Goal: Task Accomplishment & Management: Manage account settings

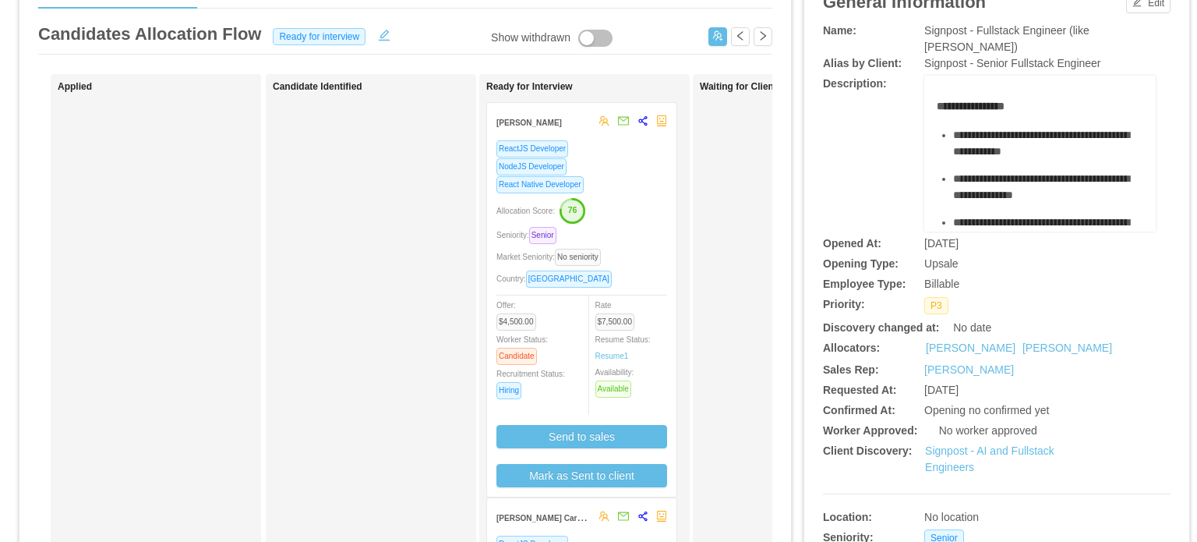
scroll to position [93, 0]
click at [651, 263] on div "Market Seniority: No seniority" at bounding box center [581, 256] width 171 height 18
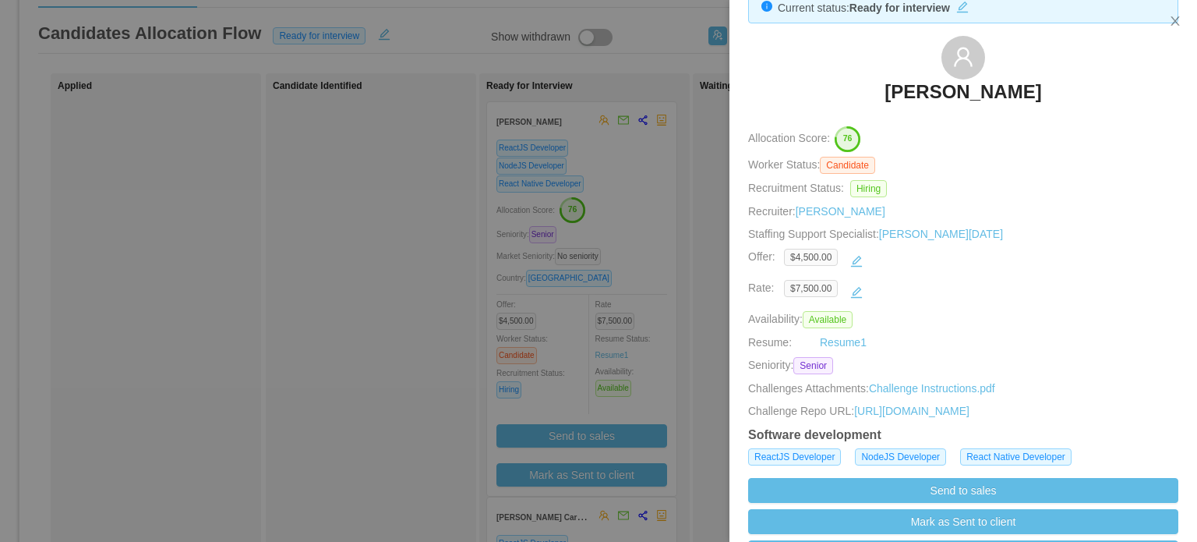
scroll to position [44, 0]
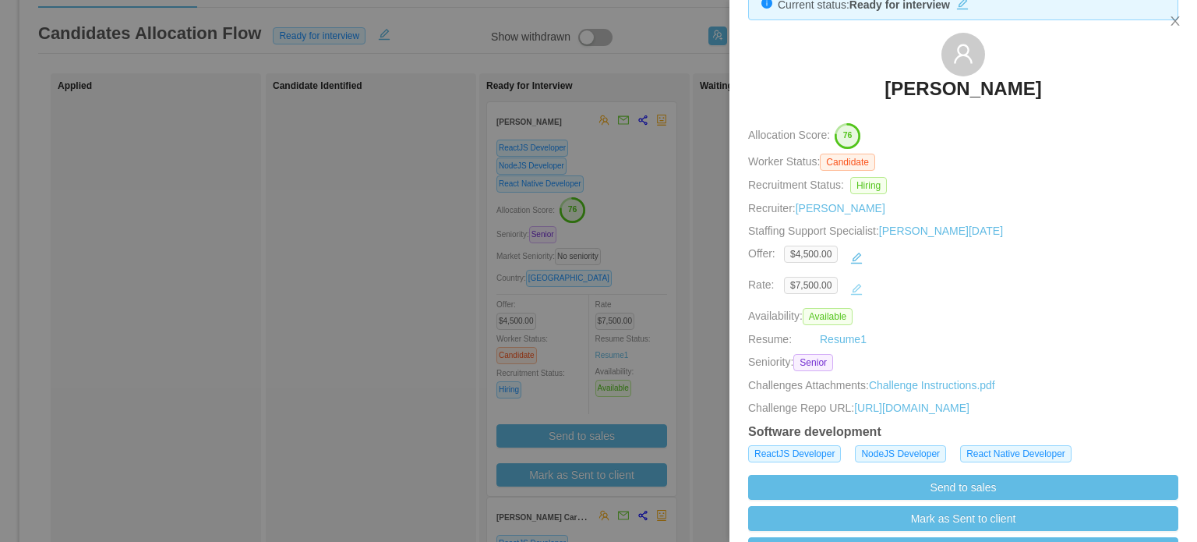
click at [852, 288] on button "button" at bounding box center [856, 289] width 25 height 25
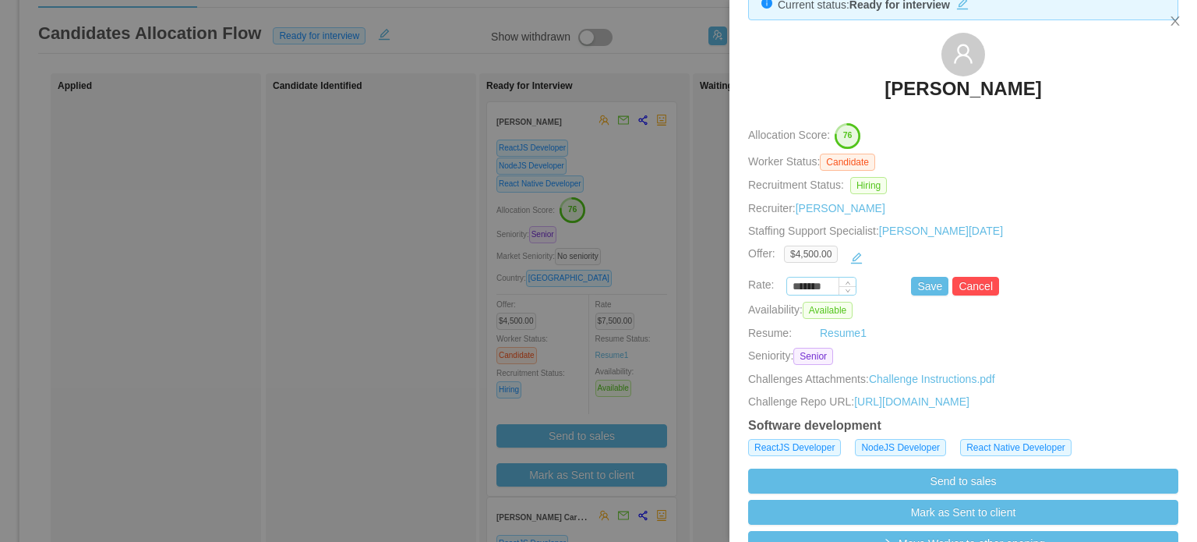
click at [816, 288] on input "*******" at bounding box center [821, 286] width 69 height 17
type input "****"
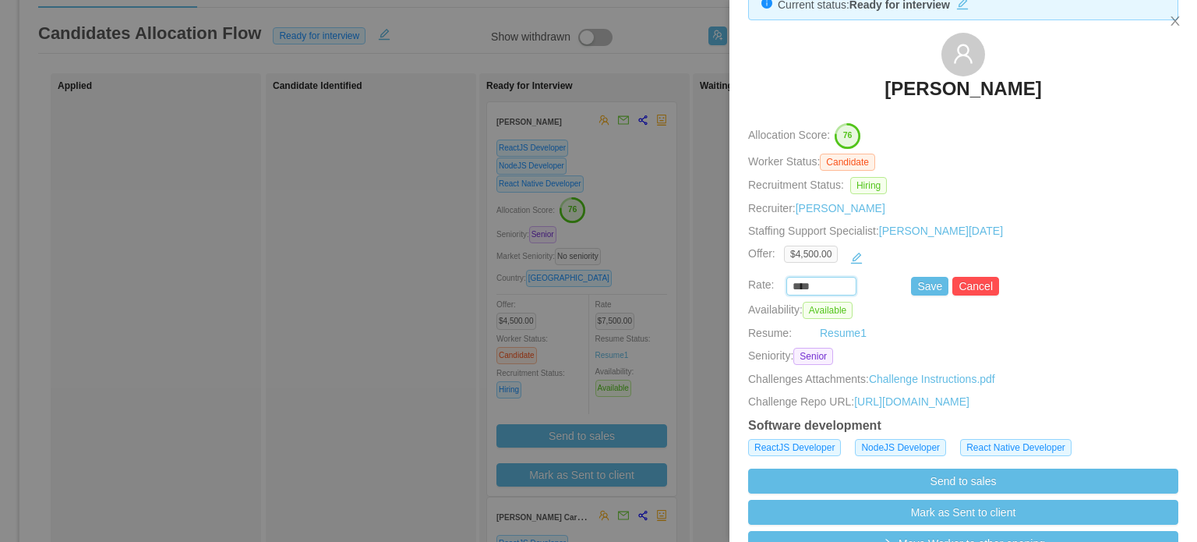
click at [1041, 246] on div "$4,500.00" at bounding box center [963, 257] width 358 height 25
click at [920, 286] on button "Save" at bounding box center [929, 286] width 37 height 19
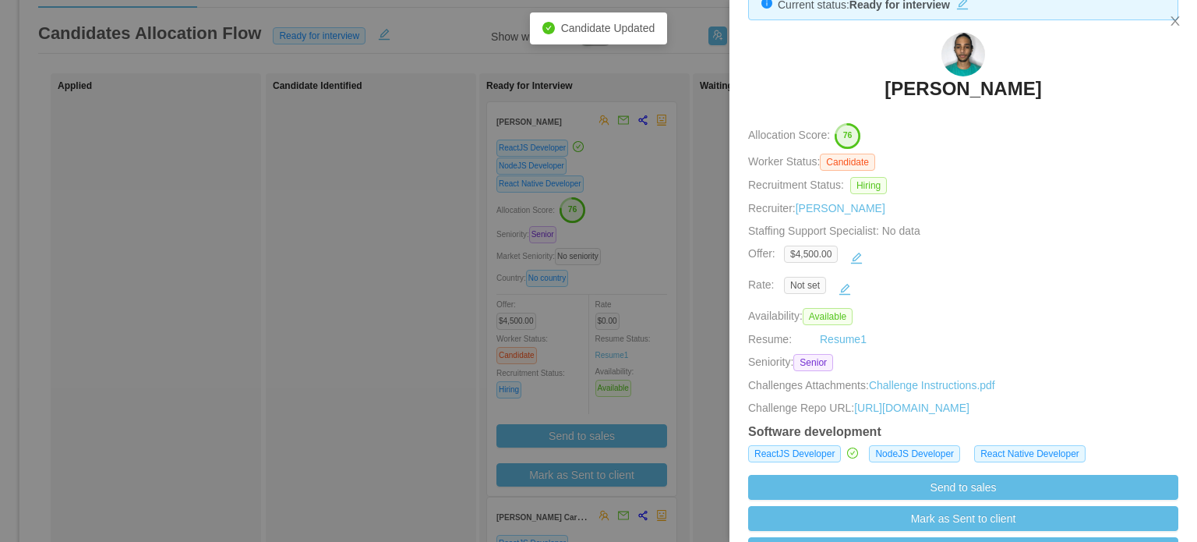
click at [714, 327] on div at bounding box center [598, 271] width 1197 height 542
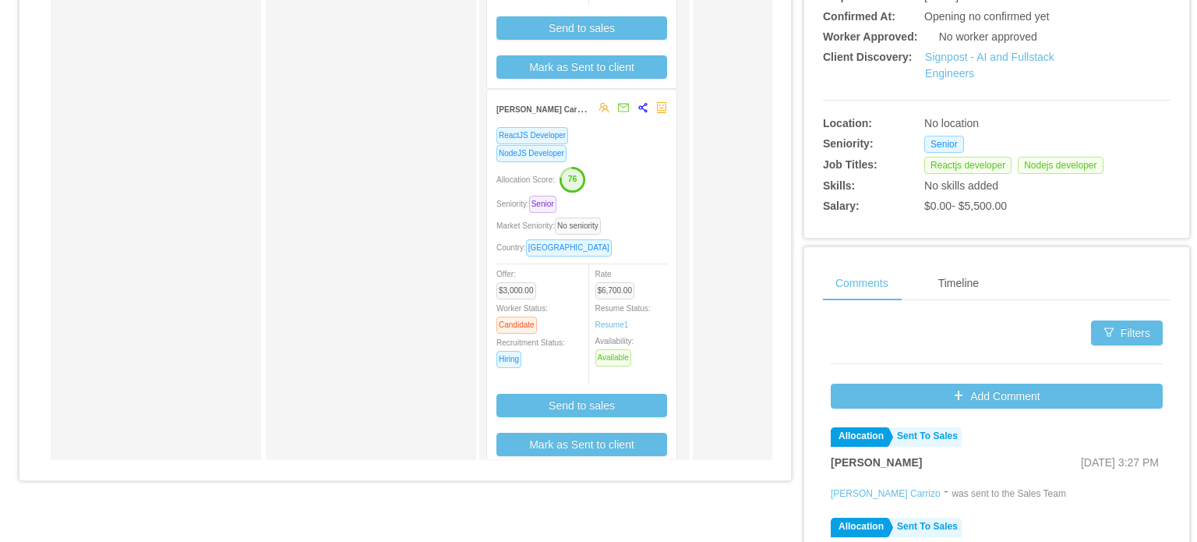
scroll to position [16, 0]
click at [636, 180] on div "Allocation Score: 76" at bounding box center [581, 177] width 171 height 25
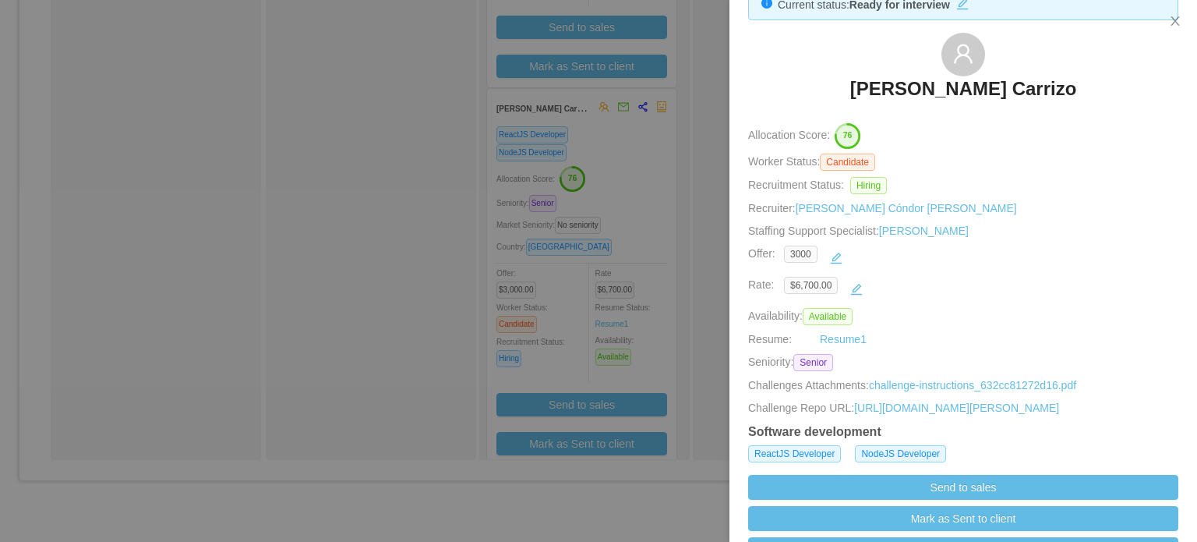
scroll to position [44, 0]
click at [856, 284] on button "button" at bounding box center [856, 289] width 25 height 25
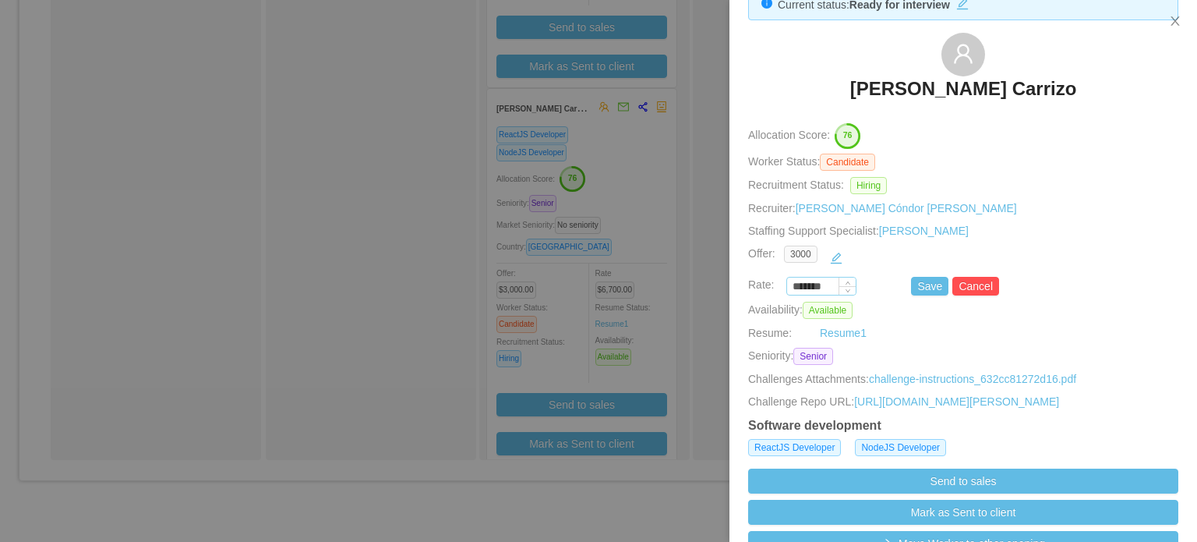
click at [819, 283] on input "*******" at bounding box center [821, 286] width 69 height 17
type input "****"
click at [920, 288] on button "Save" at bounding box center [929, 286] width 37 height 19
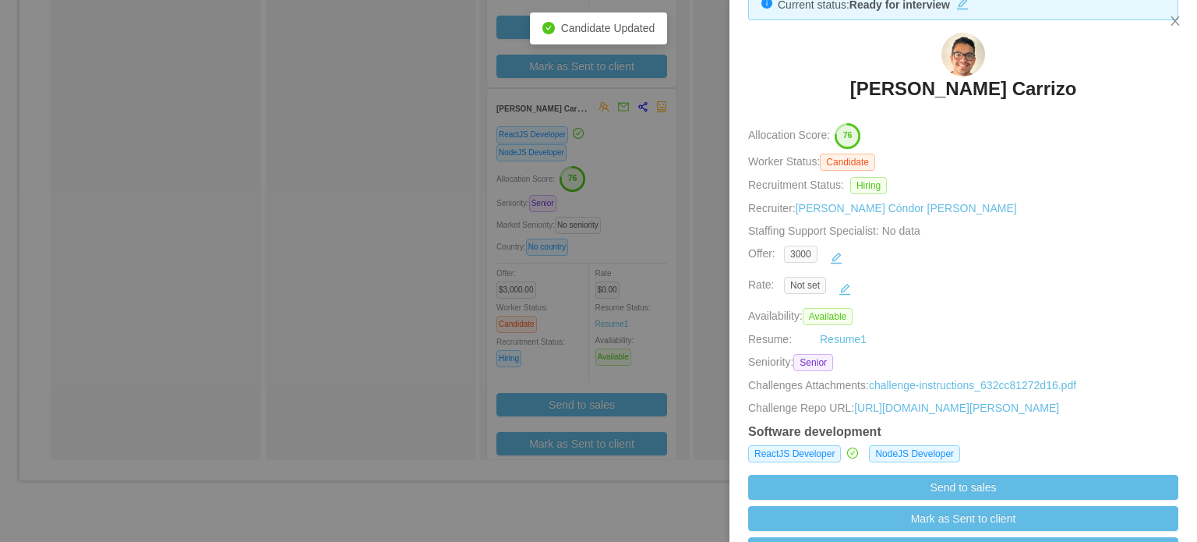
click at [706, 312] on div at bounding box center [598, 271] width 1197 height 542
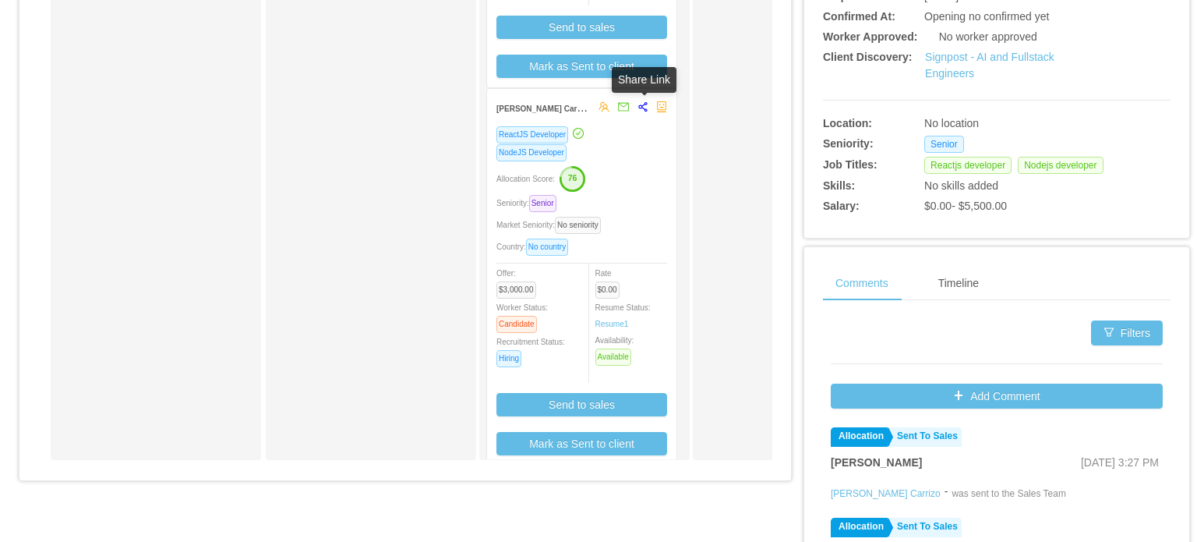
click at [641, 108] on icon "share-alt" at bounding box center [642, 106] width 9 height 9
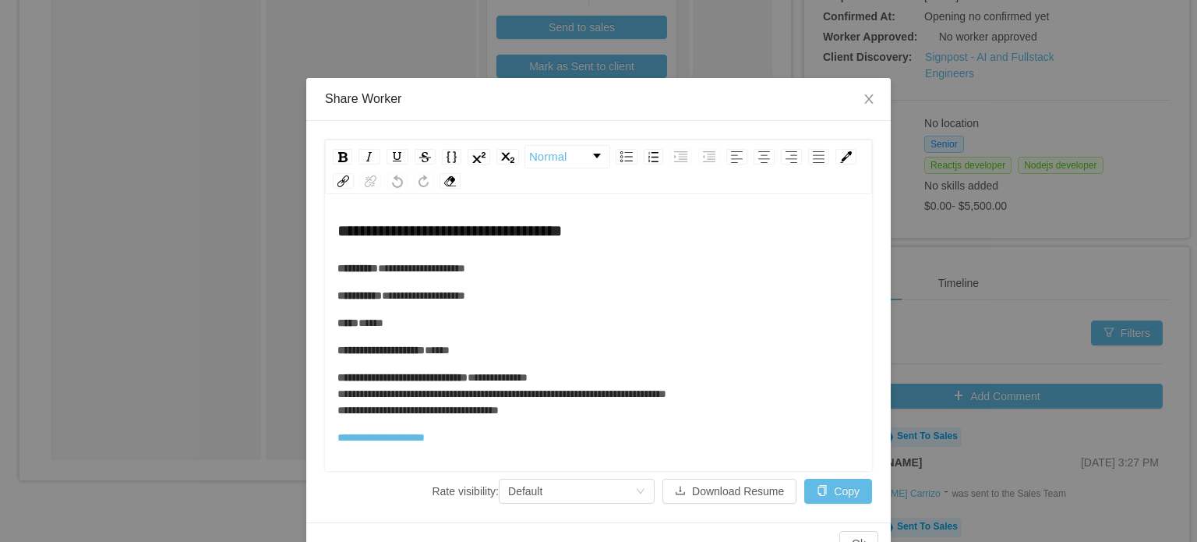
scroll to position [28, 0]
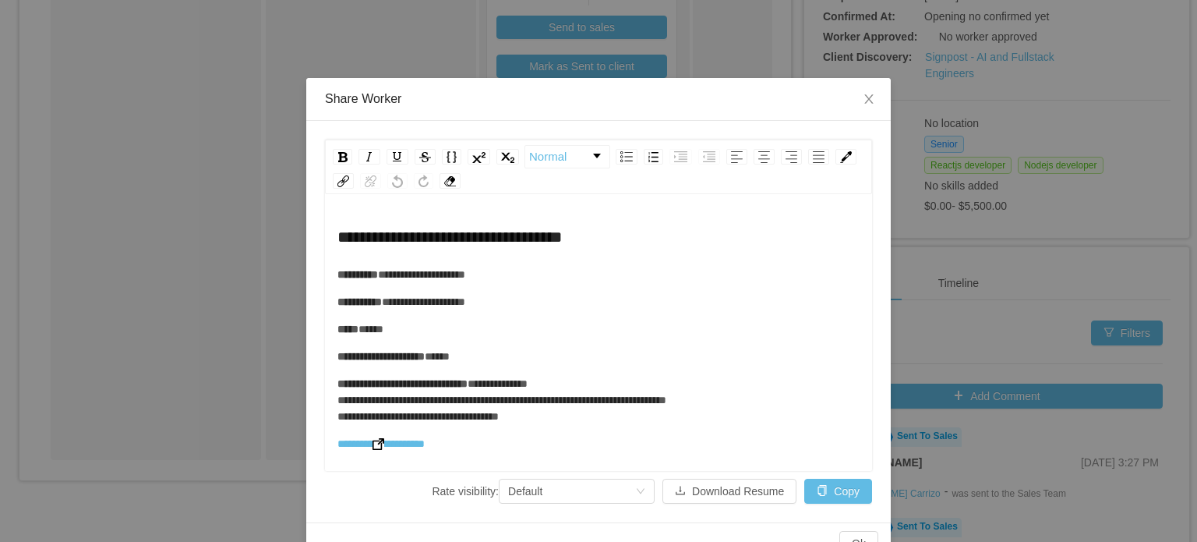
click at [376, 445] on img "rdw-editor" at bounding box center [378, 444] width 12 height 12
click at [872, 95] on span "Close" at bounding box center [869, 100] width 44 height 44
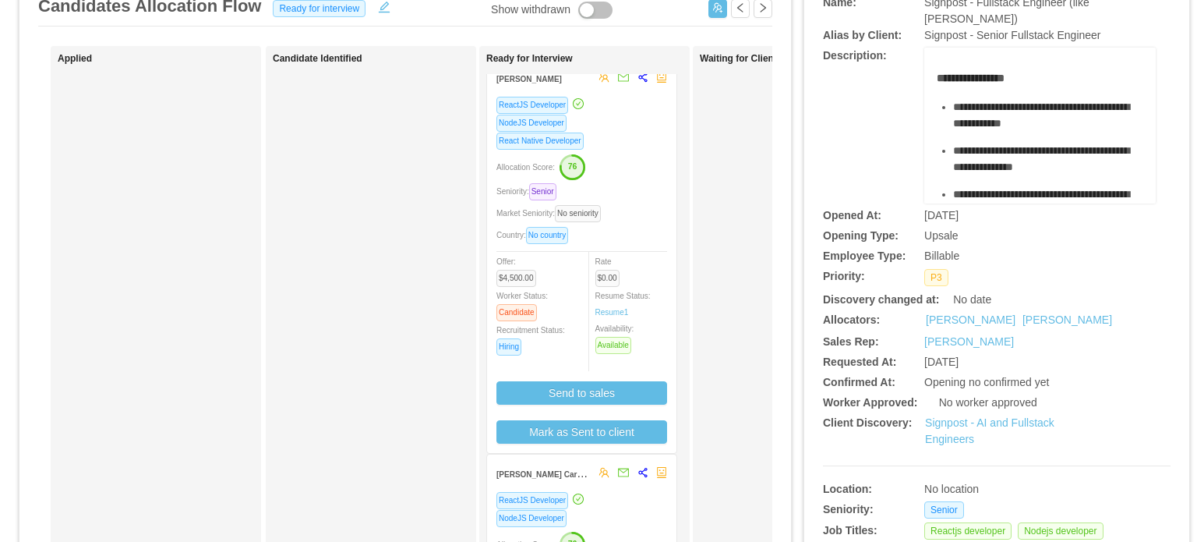
scroll to position [65, 0]
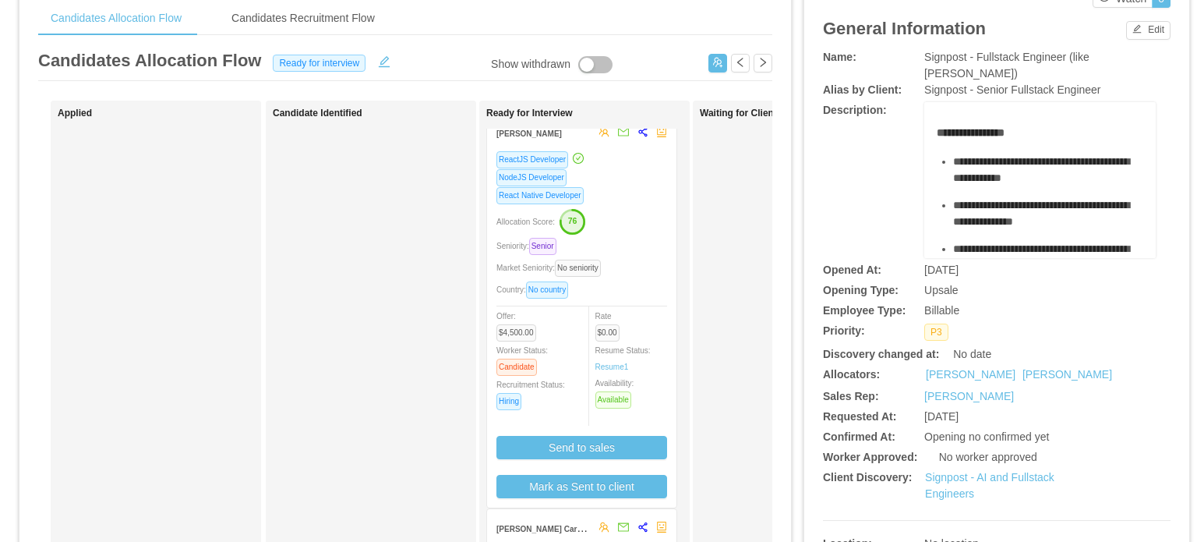
click at [623, 227] on div "Allocation Score: 76" at bounding box center [581, 220] width 171 height 25
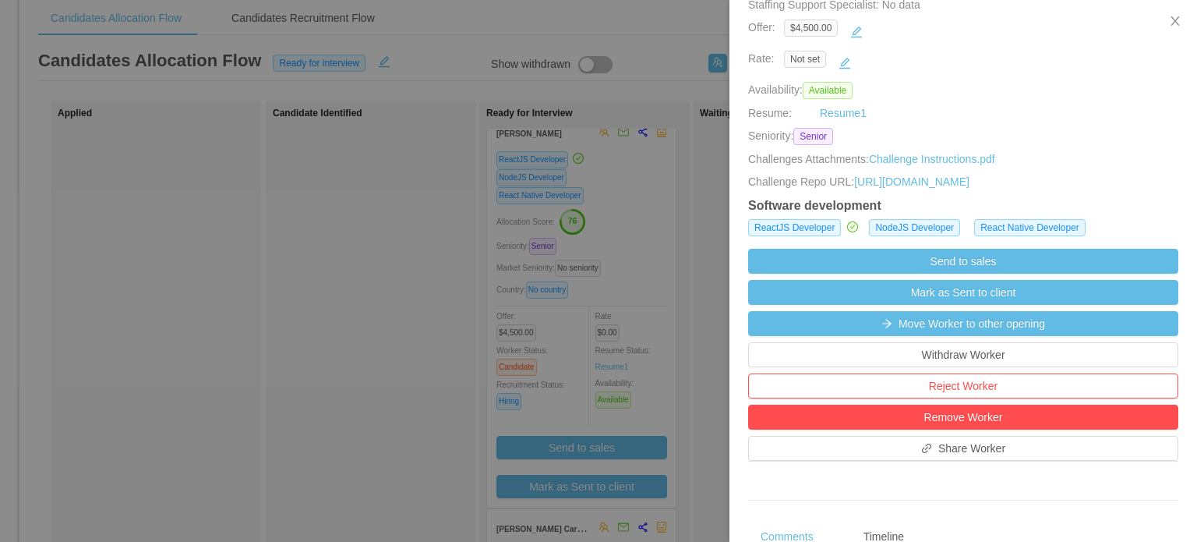
scroll to position [270, 0]
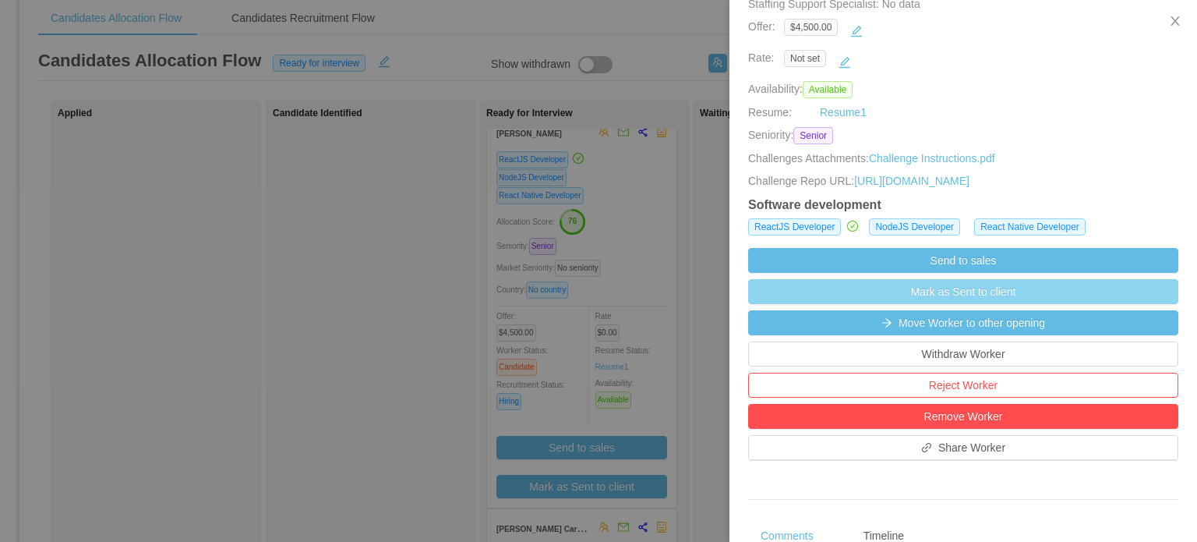
click at [768, 304] on button "Mark as Sent to client" at bounding box center [963, 291] width 430 height 25
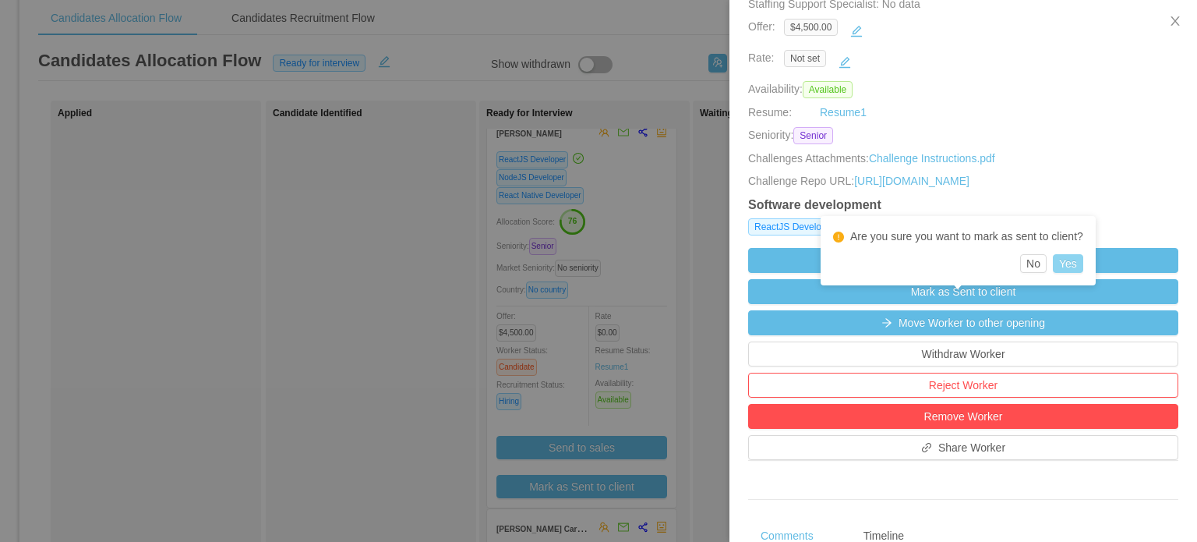
click at [1068, 258] on button "Yes" at bounding box center [1068, 263] width 30 height 19
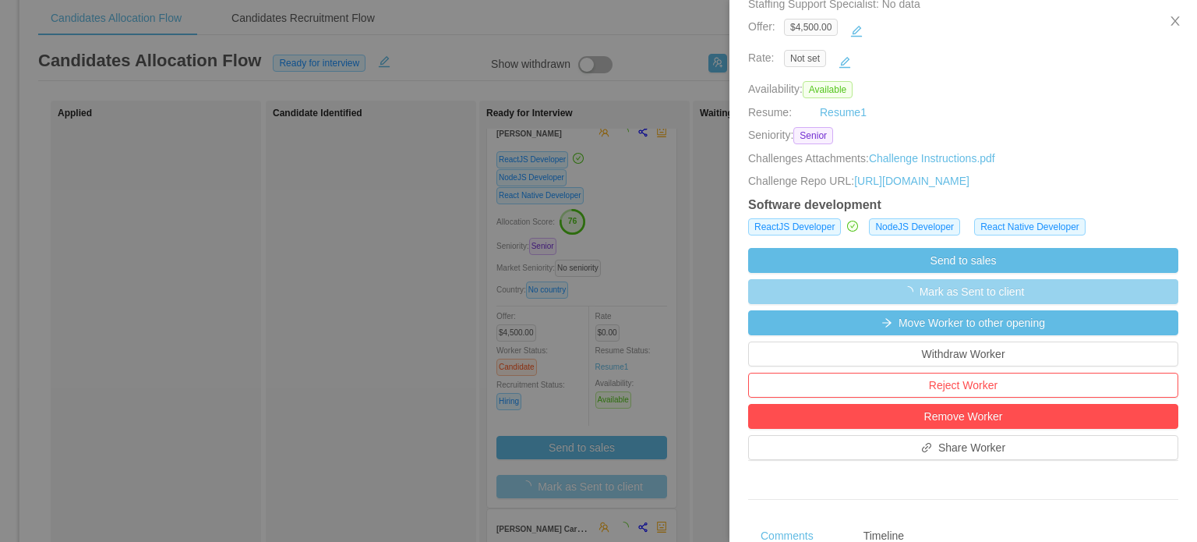
click at [714, 301] on div at bounding box center [598, 271] width 1197 height 542
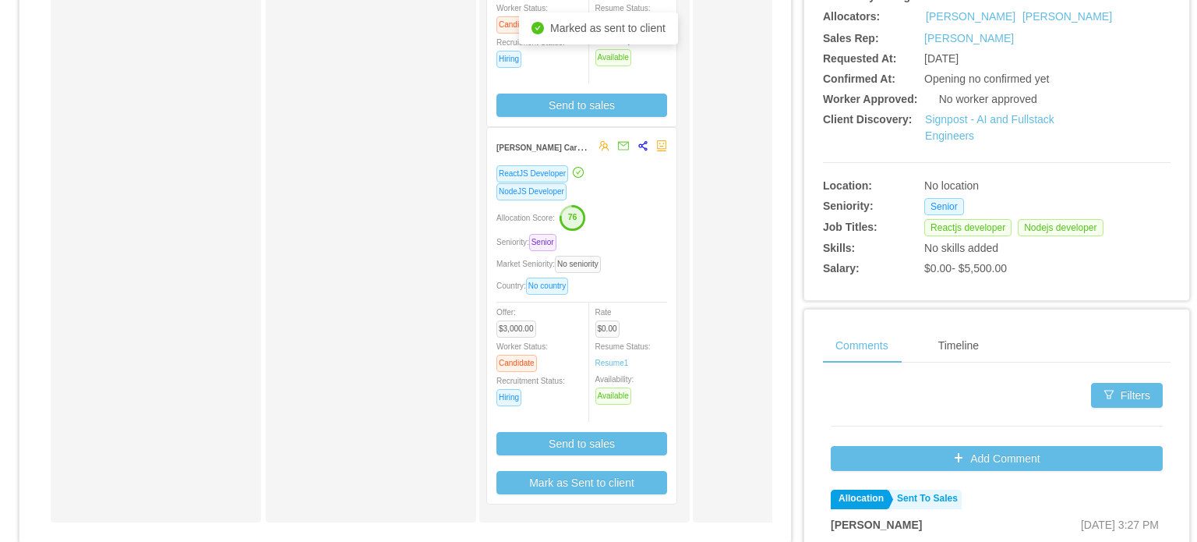
scroll to position [433, 0]
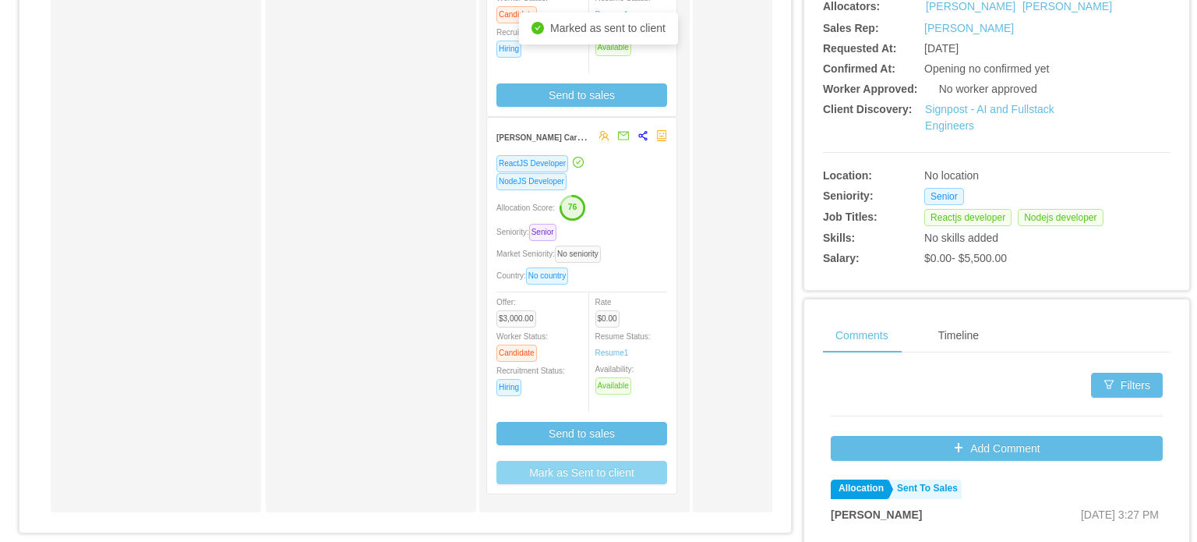
click at [623, 477] on button "Mark as Sent to client" at bounding box center [581, 472] width 171 height 23
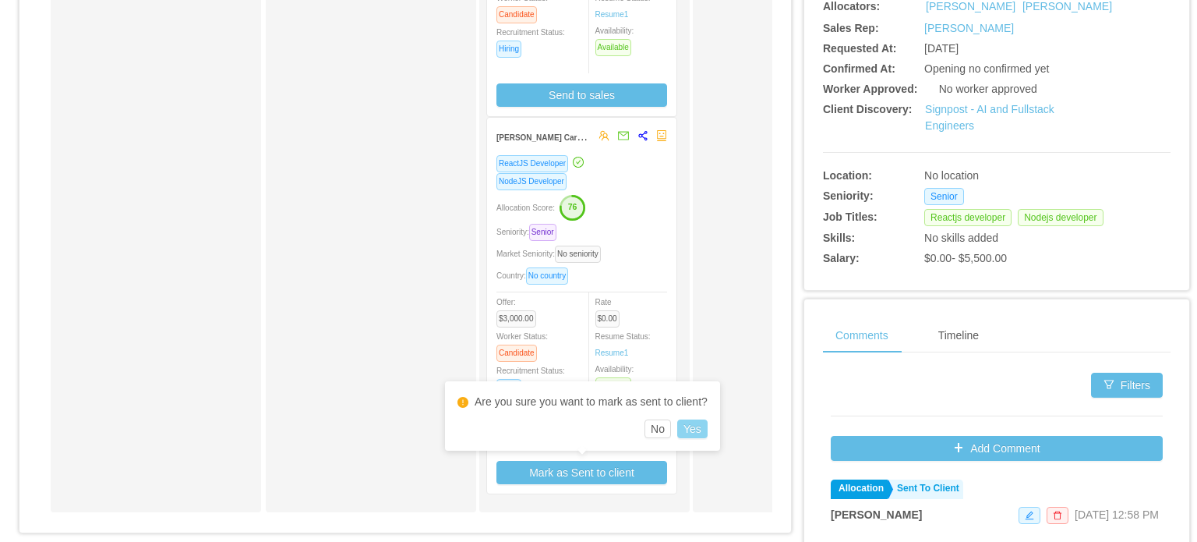
click at [692, 436] on button "Yes" at bounding box center [692, 428] width 30 height 19
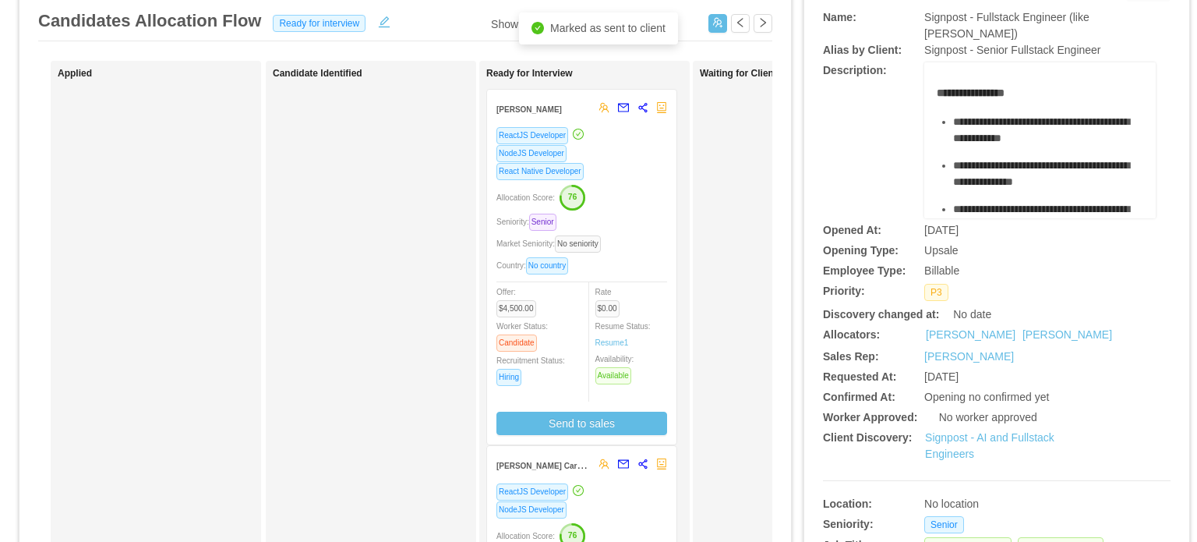
scroll to position [121, 0]
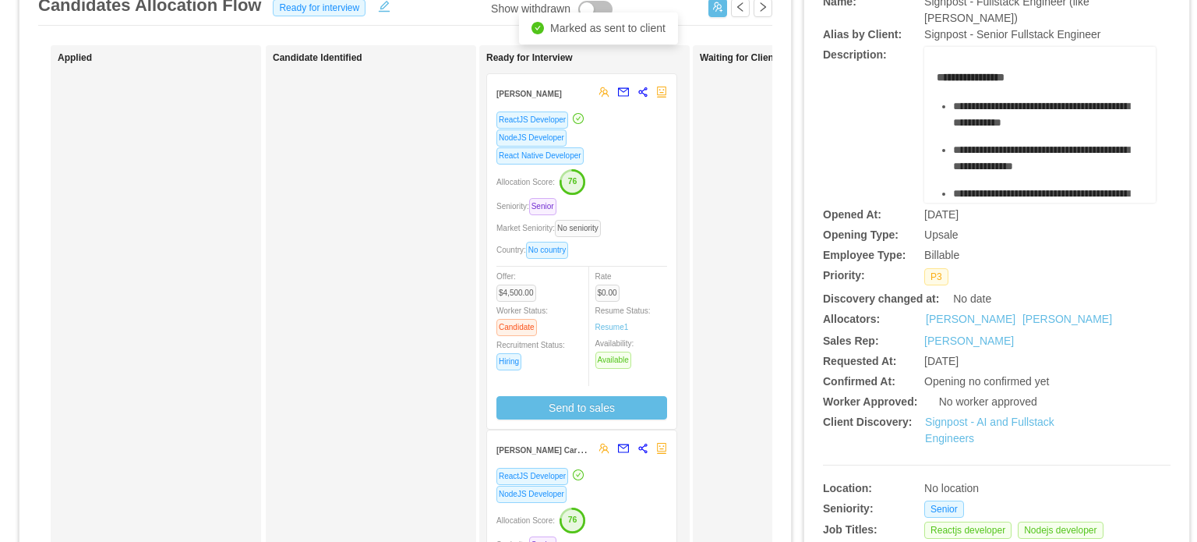
click at [648, 228] on div "Market Seniority: No seniority" at bounding box center [581, 228] width 171 height 18
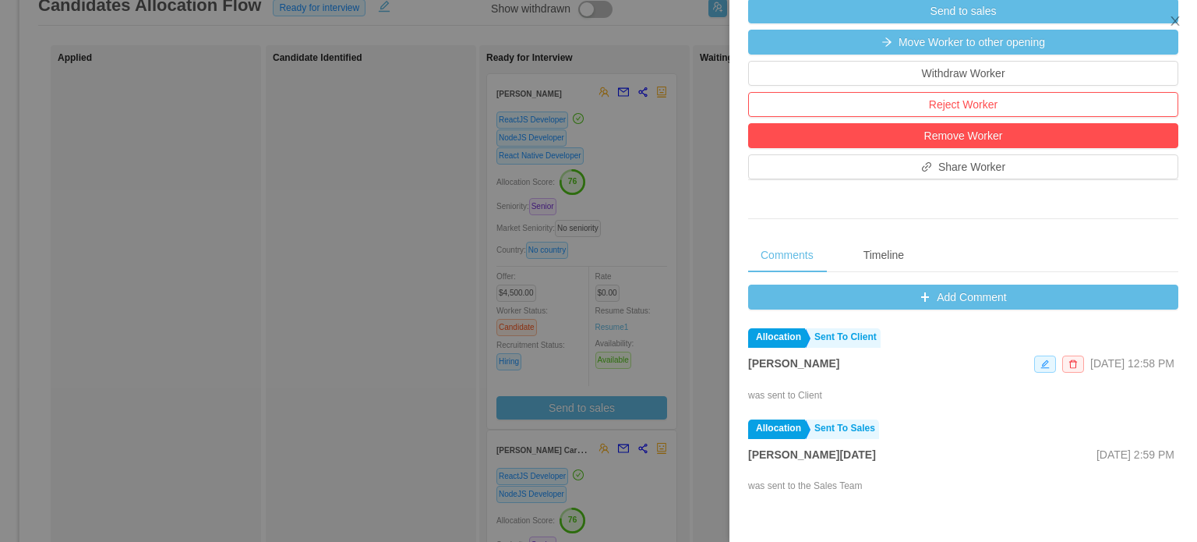
scroll to position [522, 0]
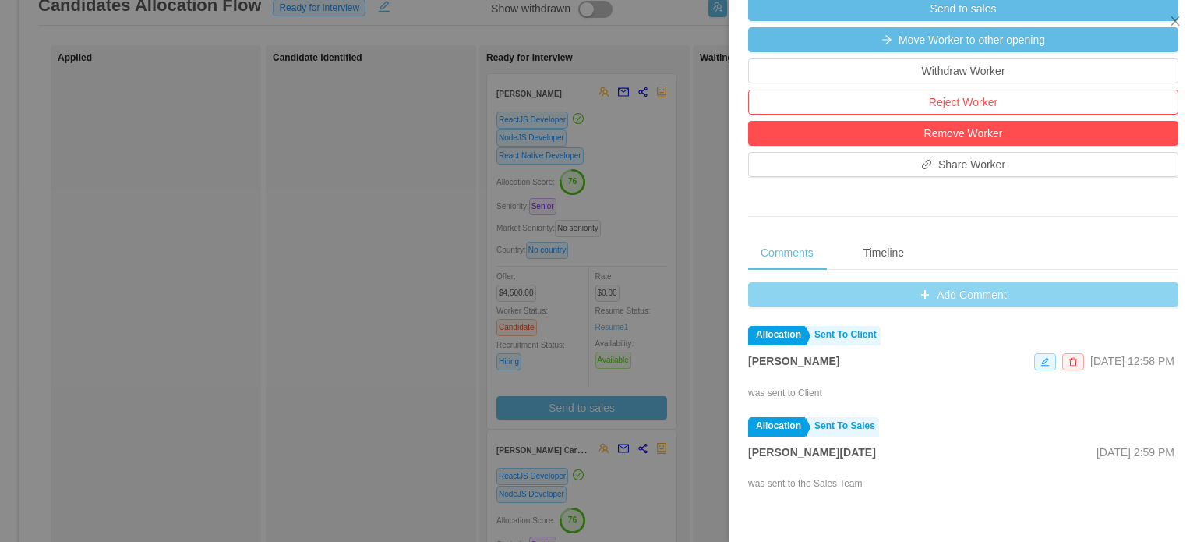
click at [902, 307] on button "Add Comment" at bounding box center [963, 294] width 430 height 25
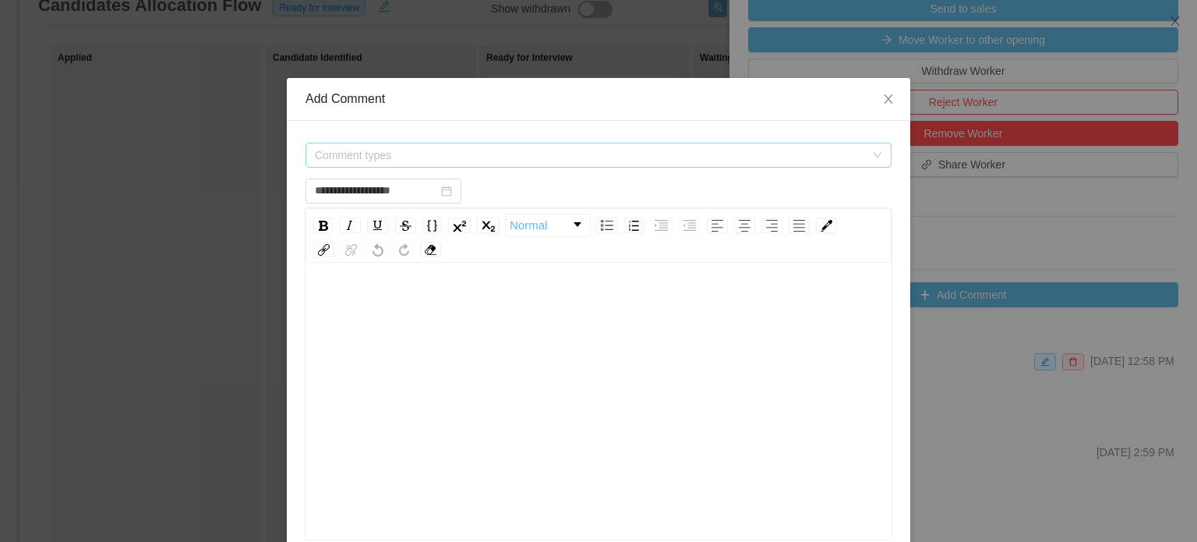
click at [489, 161] on span "Comment types" at bounding box center [590, 155] width 550 height 16
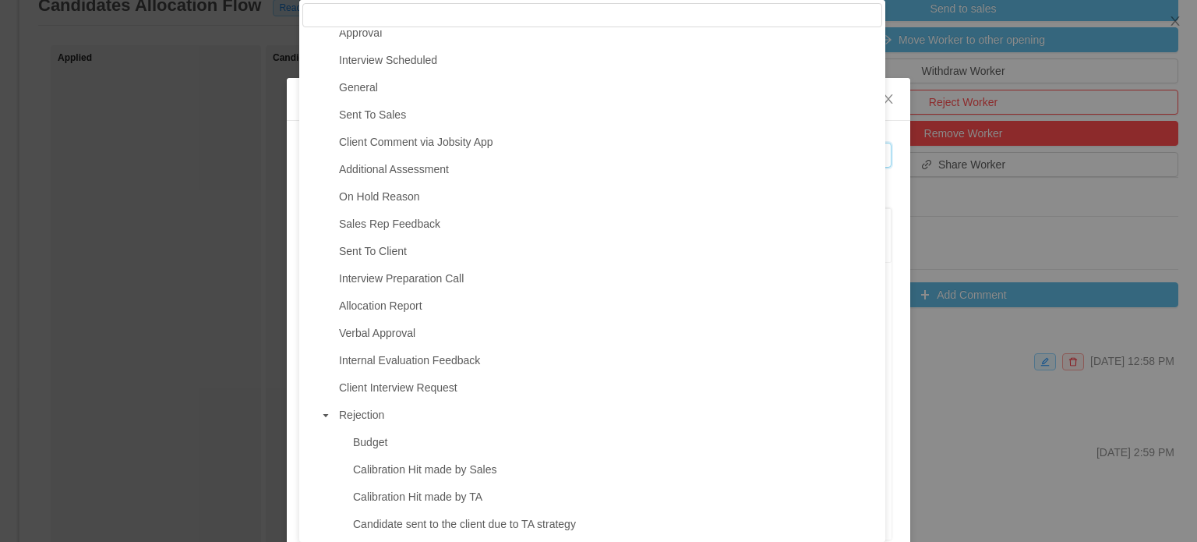
scroll to position [121, 0]
click at [436, 393] on span "Client Interview Request" at bounding box center [398, 386] width 118 height 12
type input "**********"
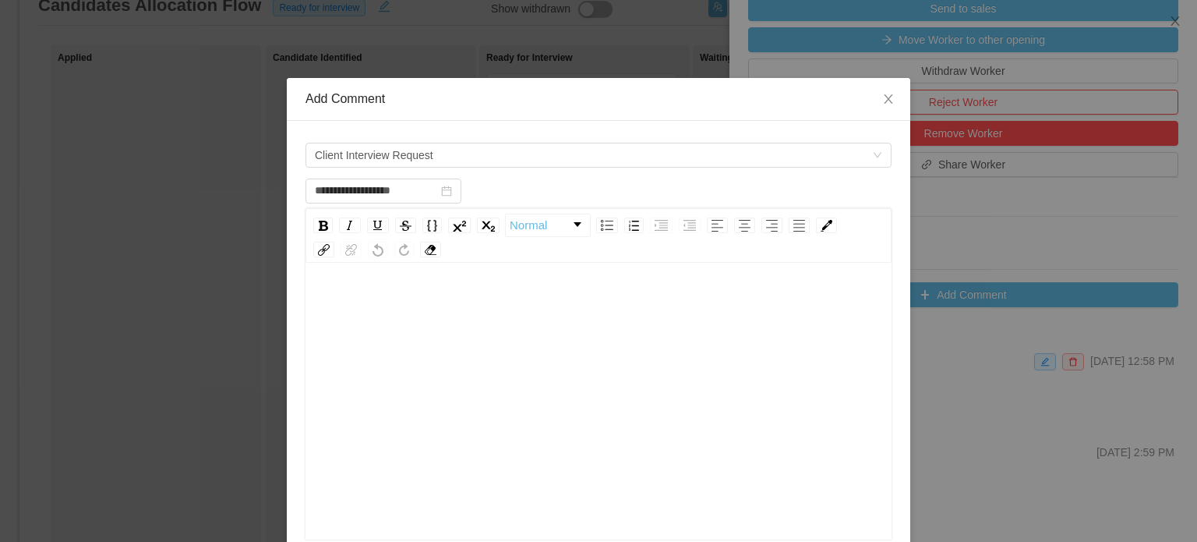
click at [379, 358] on div "rdw-editor" at bounding box center [599, 425] width 562 height 273
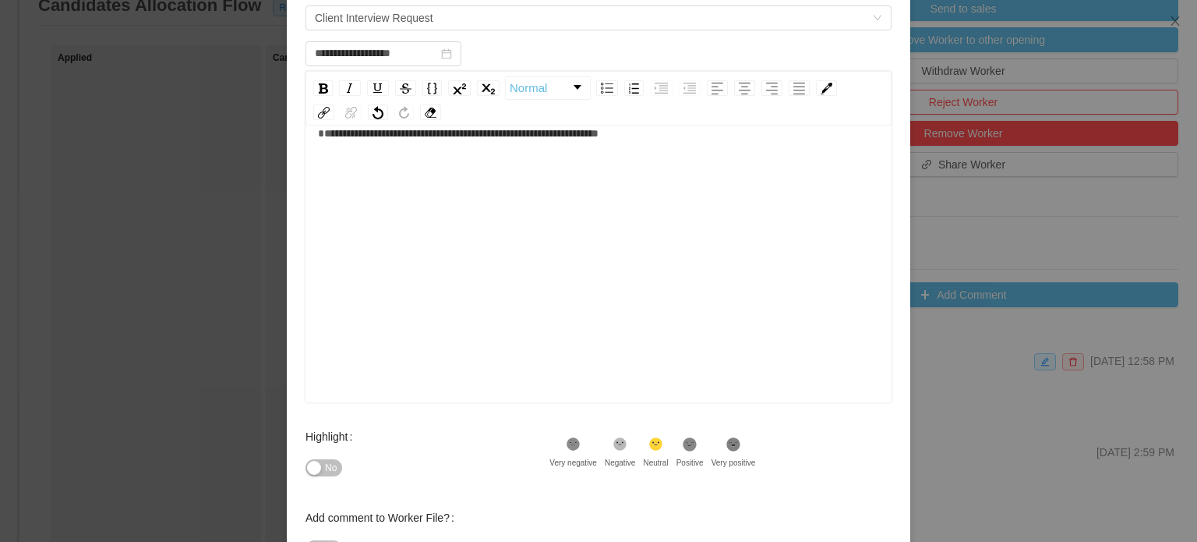
scroll to position [256, 0]
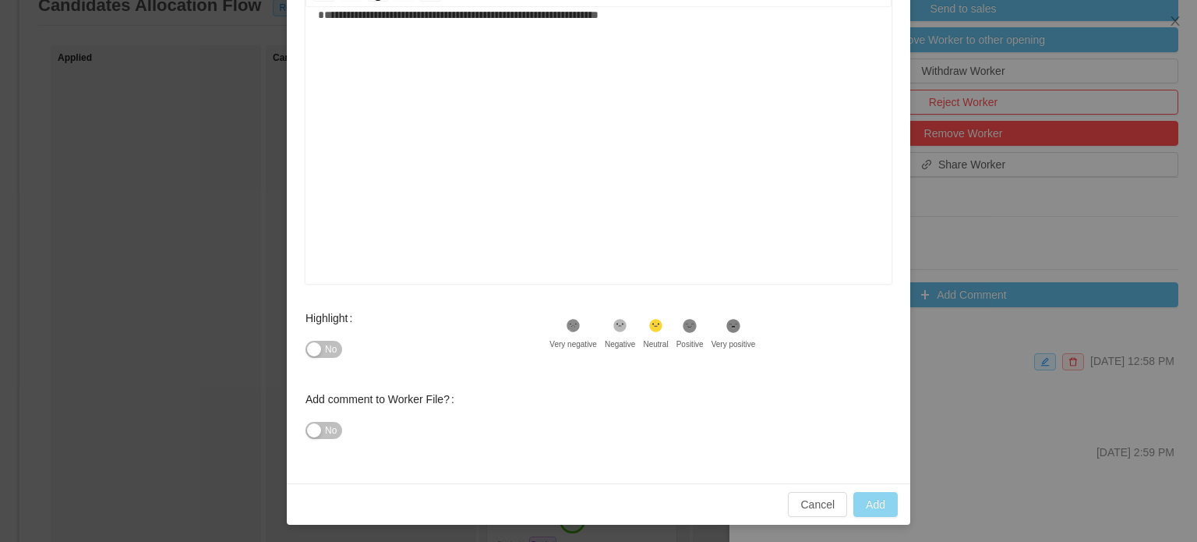
click at [880, 501] on button "Add" at bounding box center [875, 504] width 44 height 25
type input "**********"
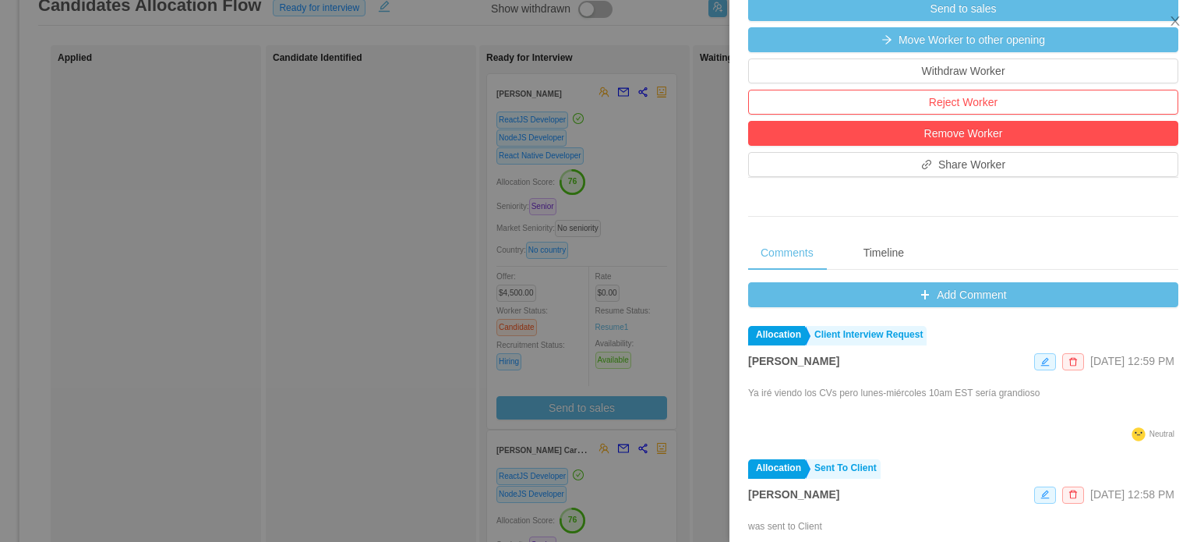
click at [698, 307] on div at bounding box center [598, 271] width 1197 height 542
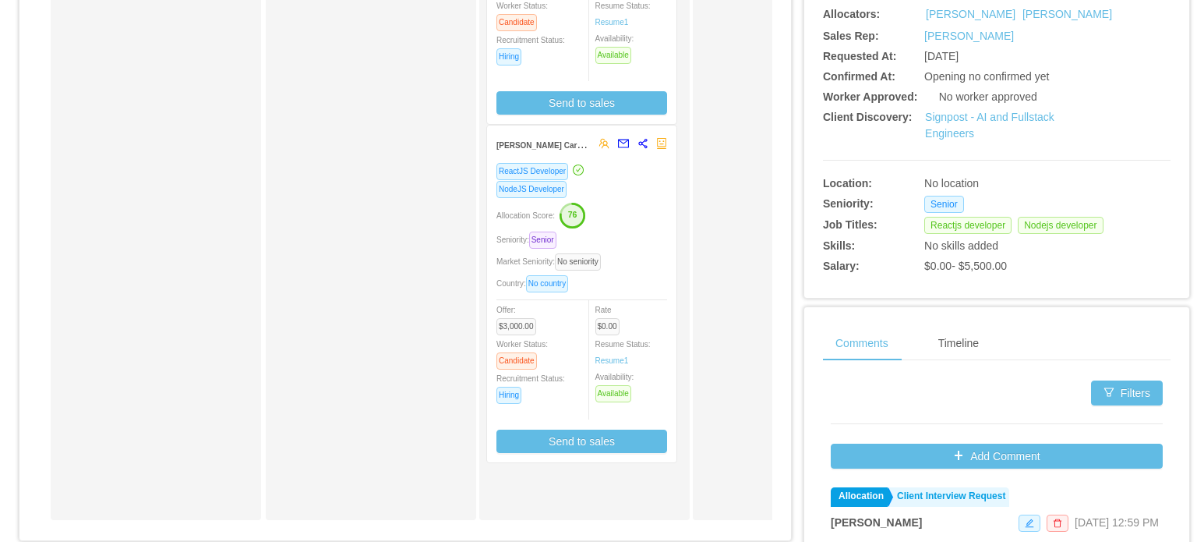
scroll to position [425, 0]
click at [630, 217] on div "Allocation Score: 76" at bounding box center [581, 214] width 171 height 25
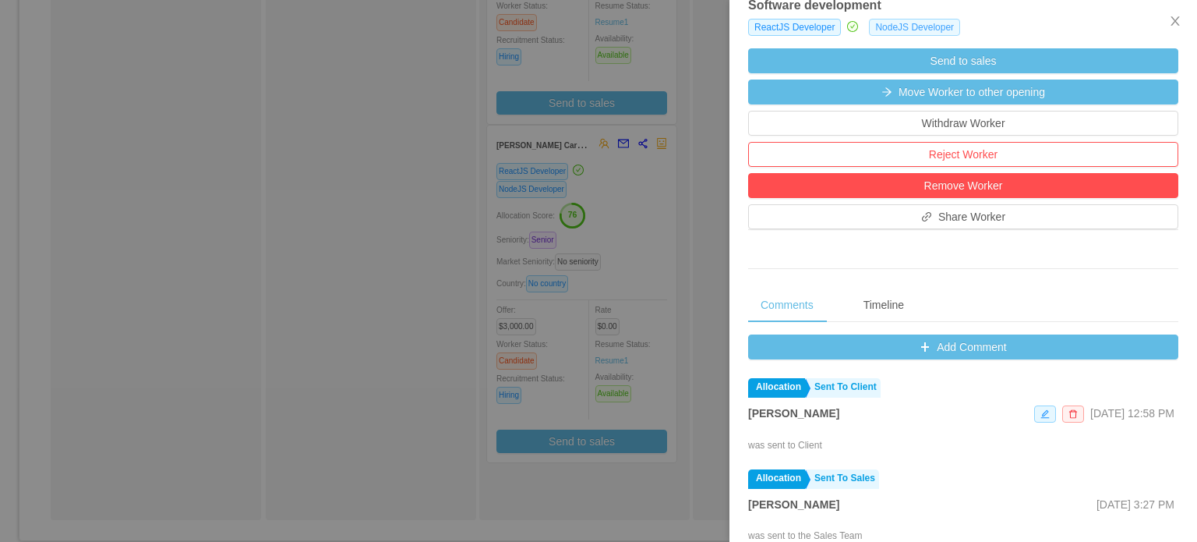
scroll to position [483, 0]
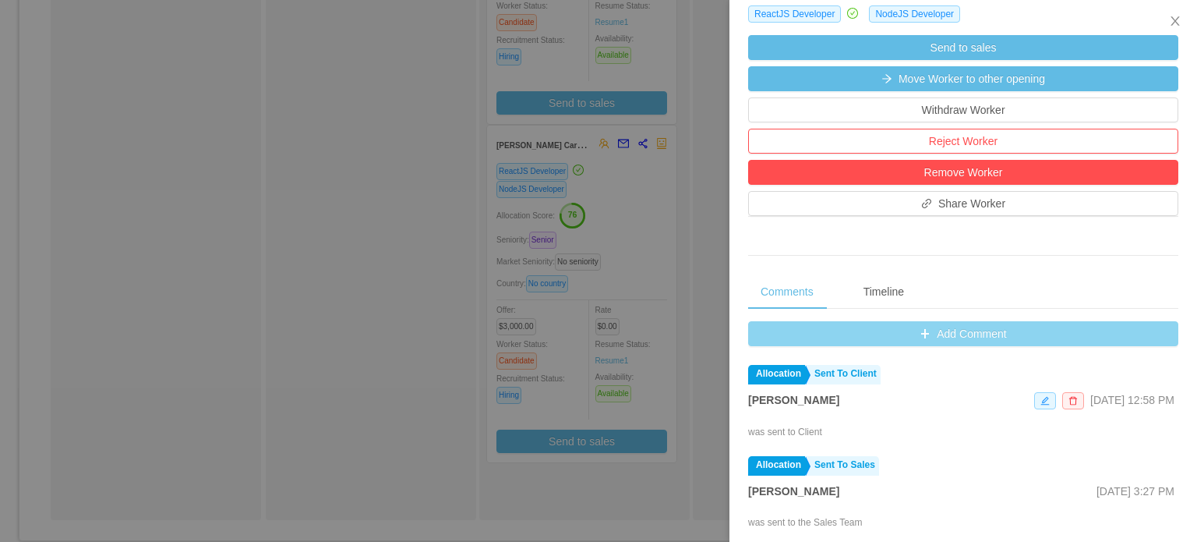
click at [906, 346] on button "Add Comment" at bounding box center [963, 333] width 430 height 25
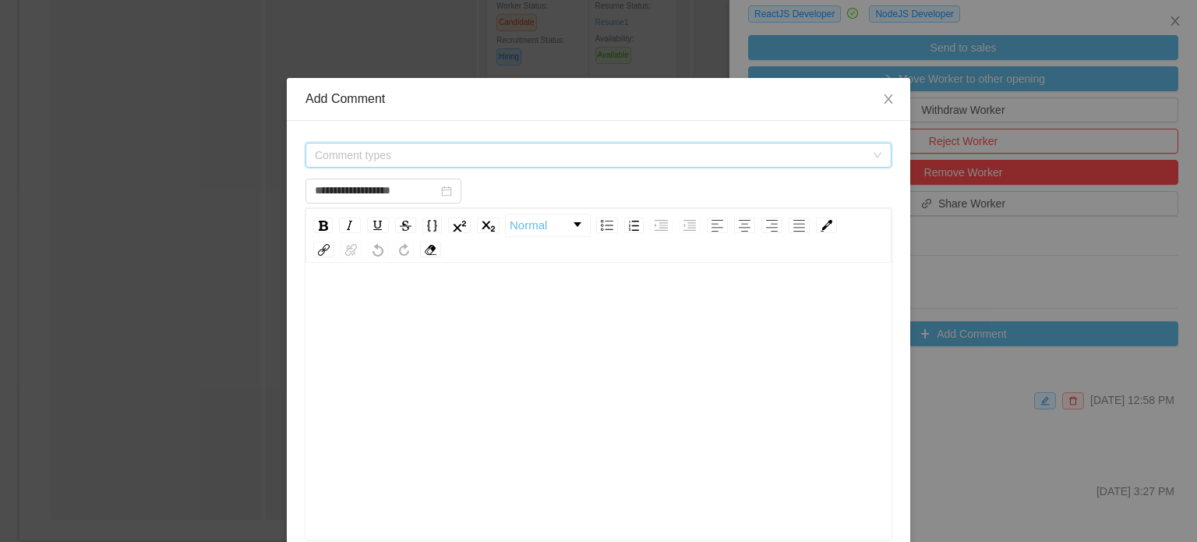
click at [617, 164] on span "Comment types" at bounding box center [593, 154] width 557 height 23
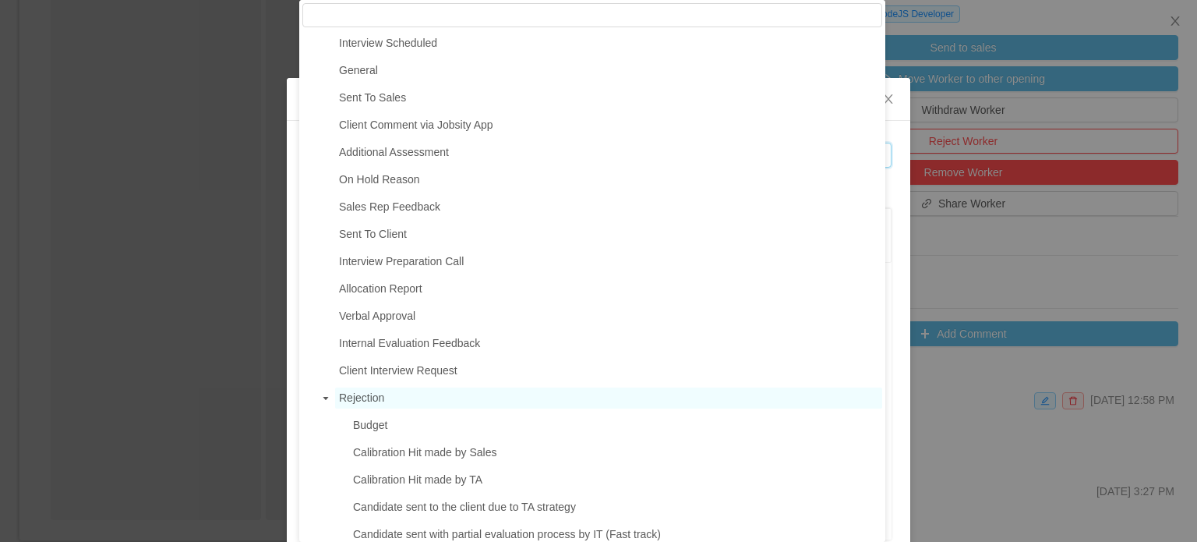
scroll to position [139, 0]
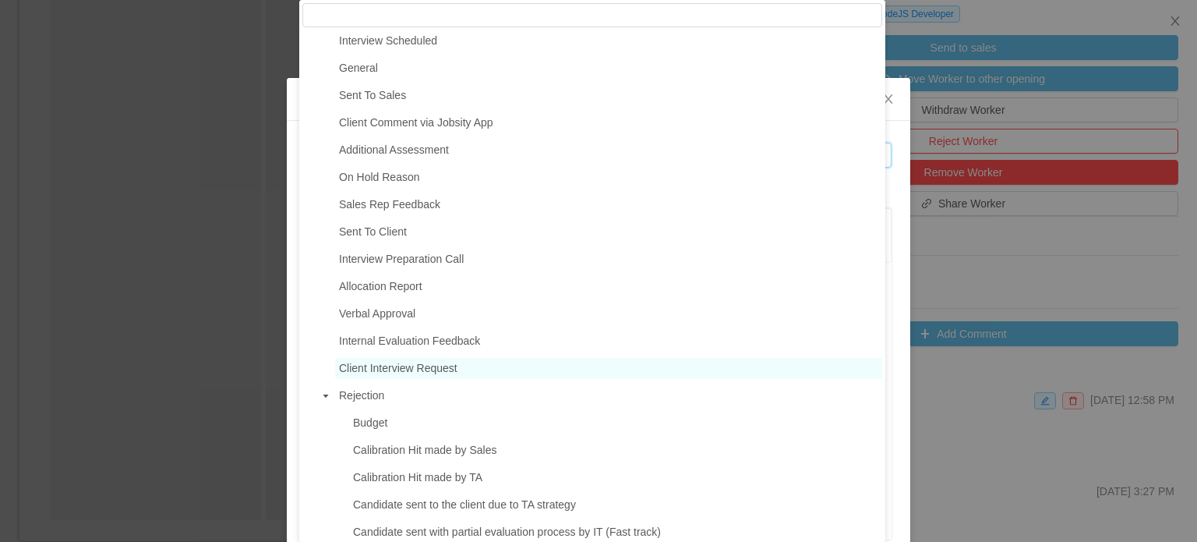
click at [416, 374] on span "Client Interview Request" at bounding box center [398, 368] width 118 height 12
type input "**********"
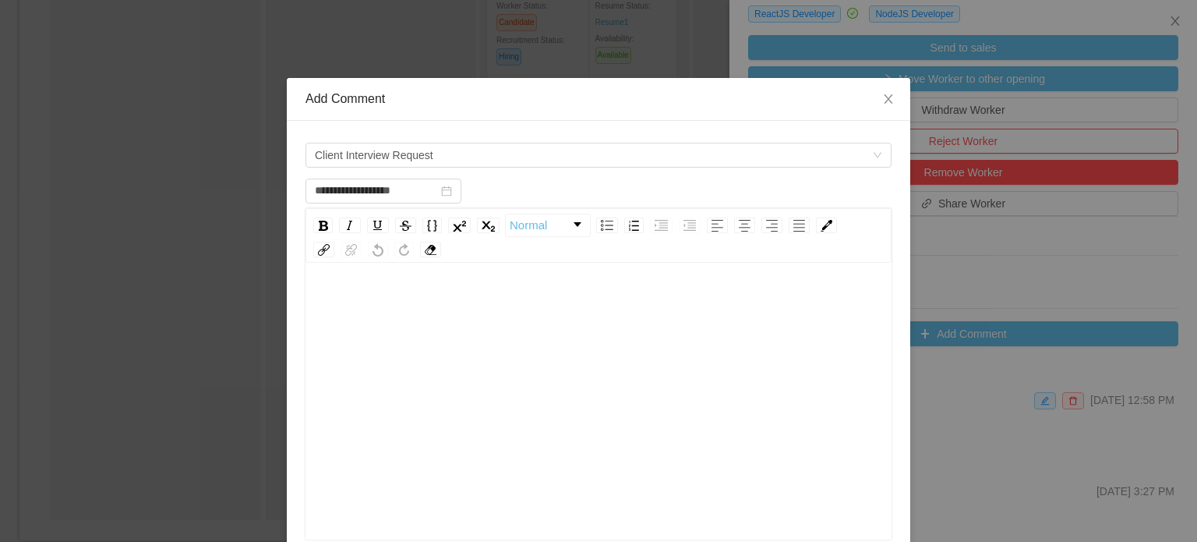
click at [387, 359] on div "rdw-editor" at bounding box center [599, 425] width 562 height 273
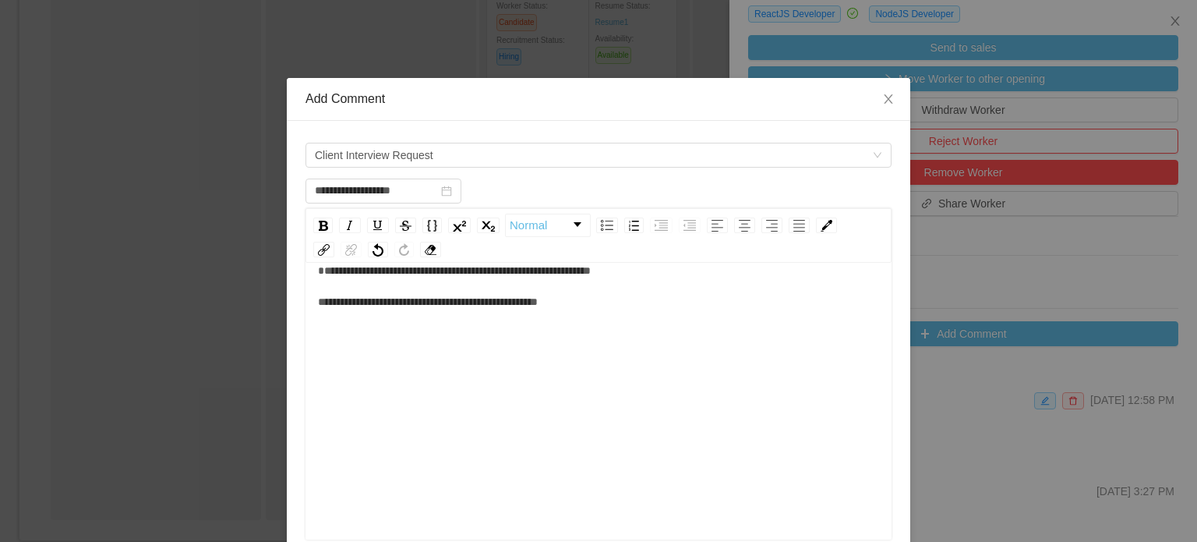
scroll to position [256, 0]
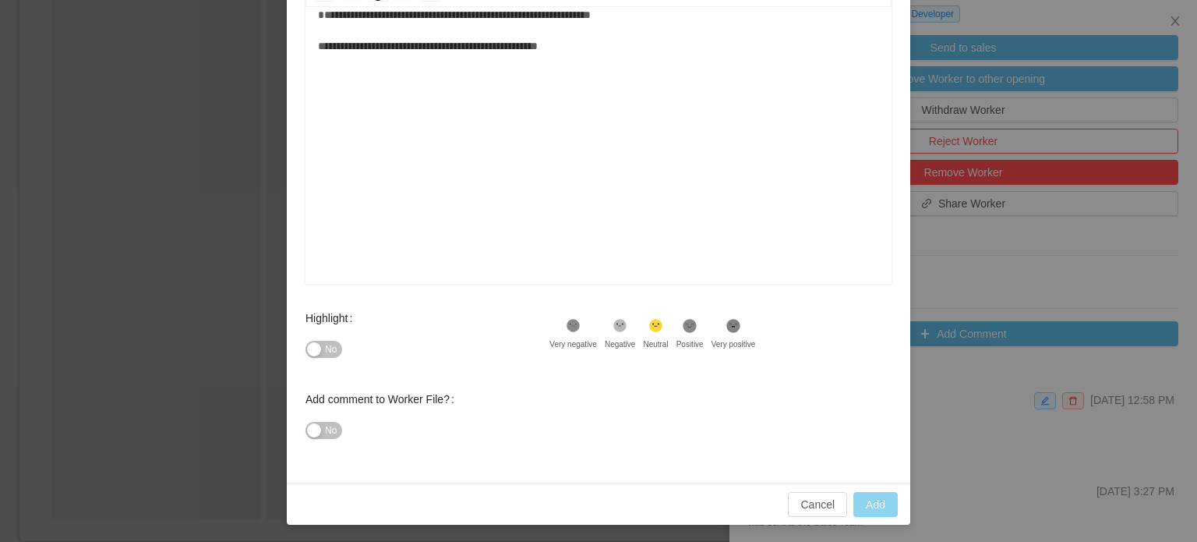
click at [880, 507] on button "Add" at bounding box center [875, 504] width 44 height 25
type input "**********"
